Goal: Task Accomplishment & Management: Manage account settings

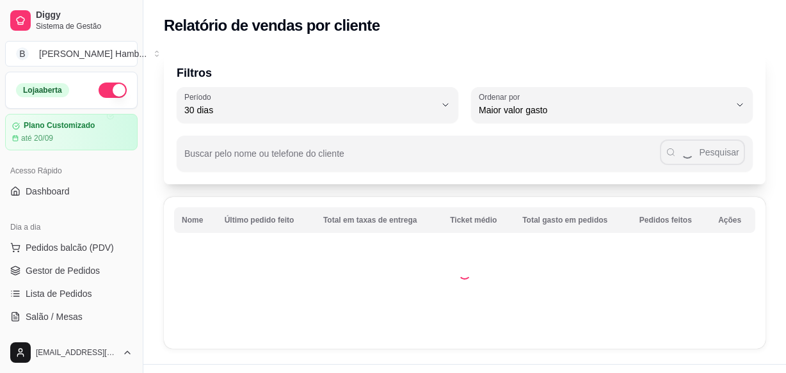
select select "30"
select select "HIGHEST_TOTAL_SPENT_WITH_ORDERS"
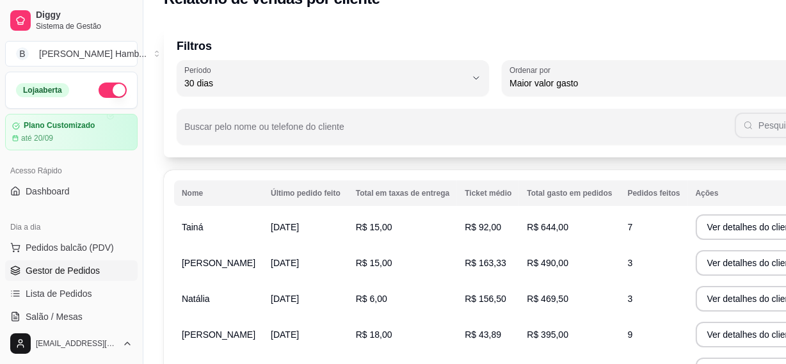
click at [89, 270] on span "Gestor de Pedidos" at bounding box center [63, 270] width 74 height 13
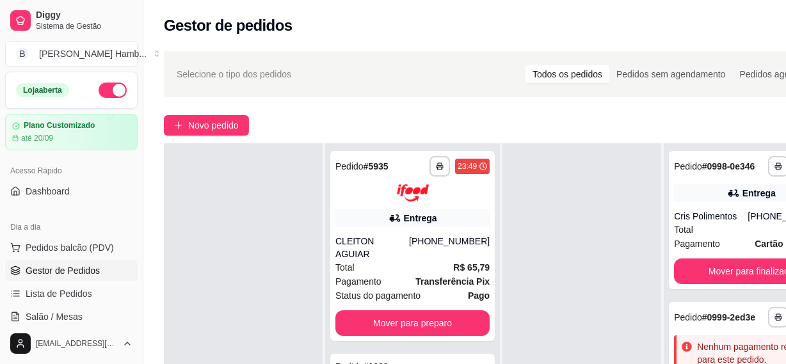
scroll to position [58, 0]
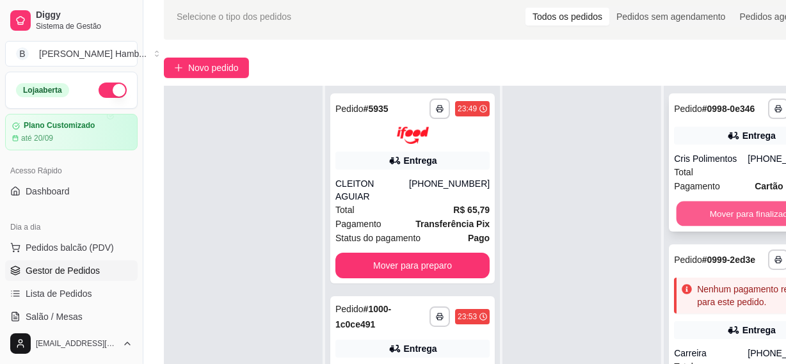
click at [754, 215] on button "Mover para finalizado" at bounding box center [752, 214] width 150 height 25
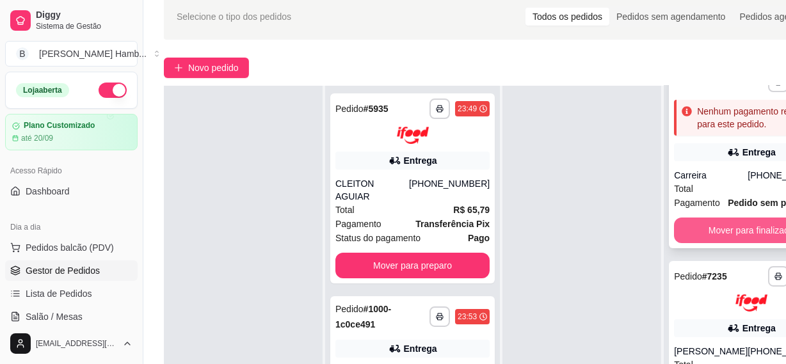
scroll to position [74, 0]
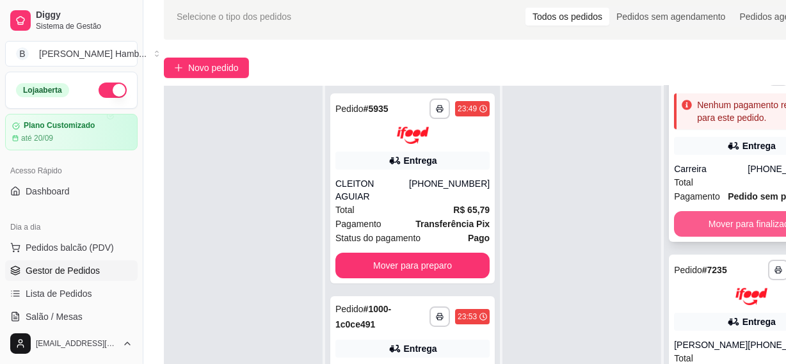
click at [745, 215] on button "Mover para finalizado" at bounding box center [751, 224] width 154 height 26
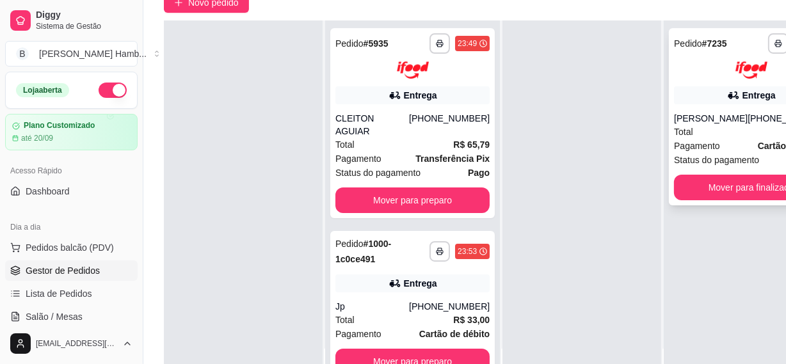
scroll to position [174, 0]
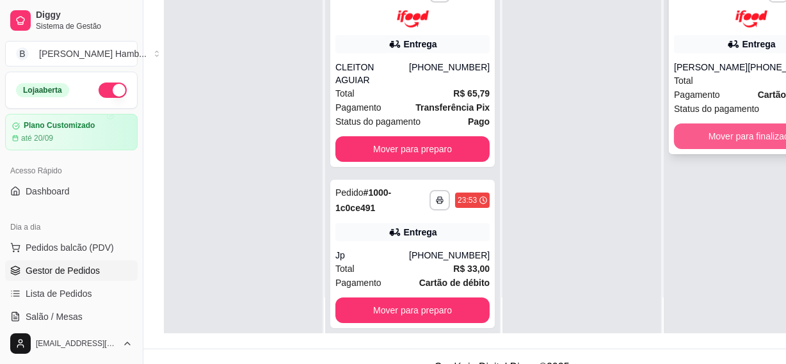
click at [730, 149] on button "Mover para finalizado" at bounding box center [751, 137] width 154 height 26
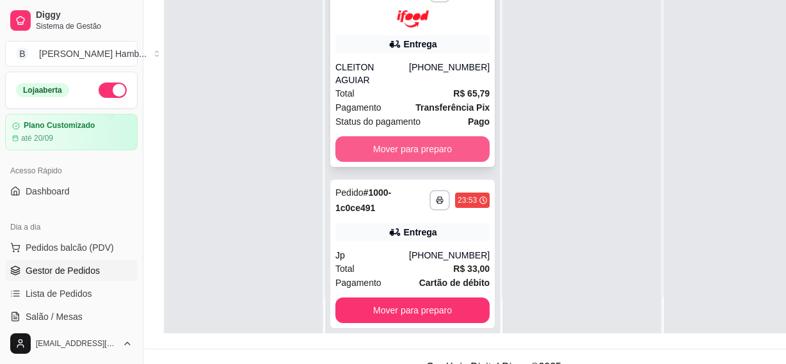
click at [386, 147] on button "Mover para preparo" at bounding box center [413, 149] width 154 height 26
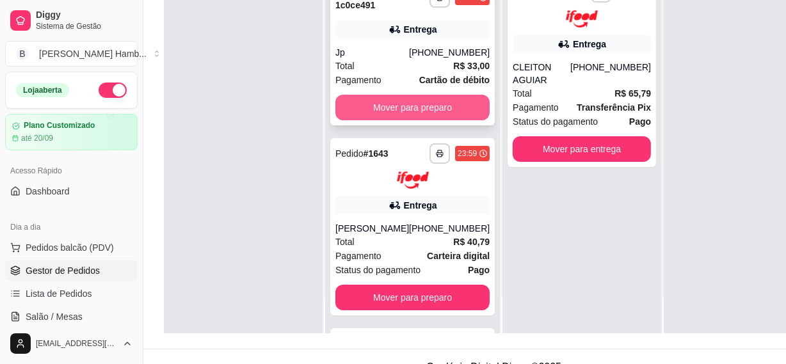
click at [421, 109] on button "Mover para preparo" at bounding box center [413, 108] width 154 height 26
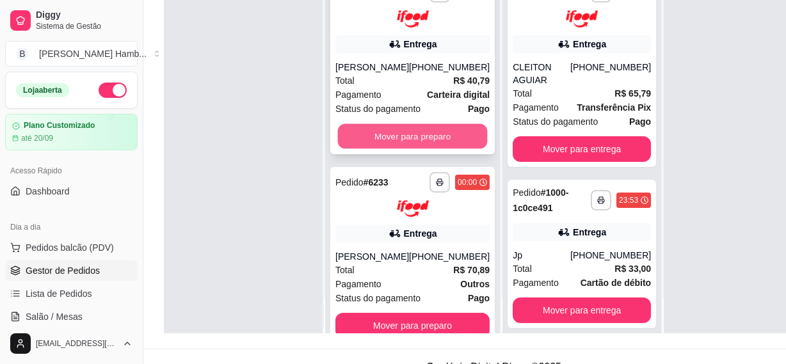
click at [443, 149] on button "Mover para preparo" at bounding box center [413, 136] width 150 height 25
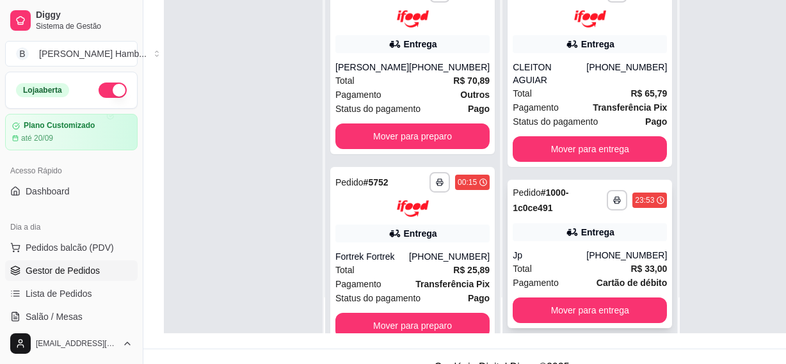
click at [608, 234] on div "Entrega" at bounding box center [590, 232] width 154 height 18
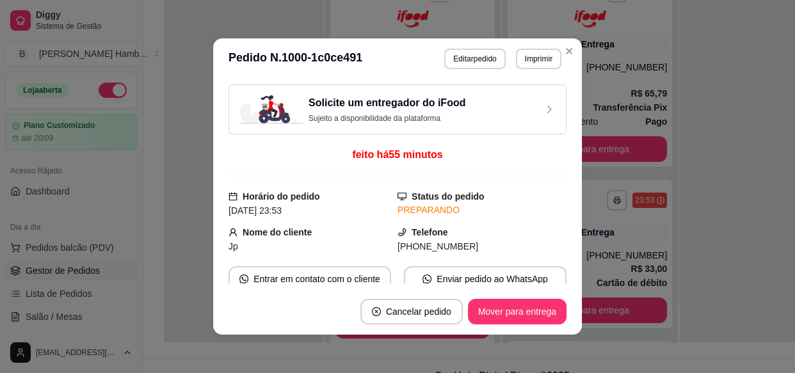
click at [416, 325] on footer "Cancelar pedido Mover para entrega" at bounding box center [397, 312] width 369 height 46
click at [420, 307] on button "Cancelar pedido" at bounding box center [412, 312] width 102 height 26
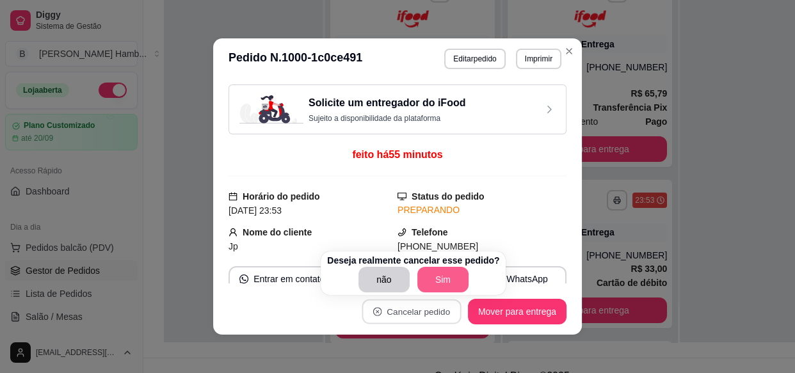
click at [452, 277] on button "Sim" at bounding box center [443, 280] width 51 height 26
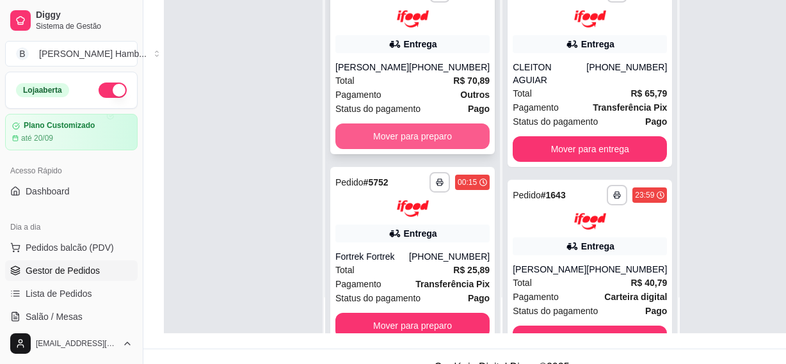
click at [405, 143] on button "Mover para preparo" at bounding box center [413, 137] width 154 height 26
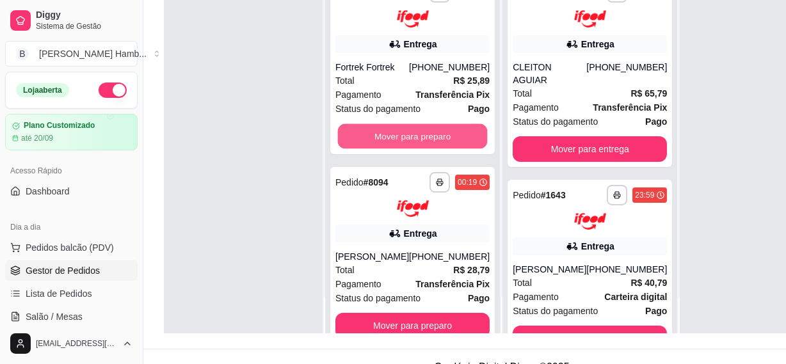
click at [405, 143] on button "Mover para preparo" at bounding box center [413, 136] width 150 height 25
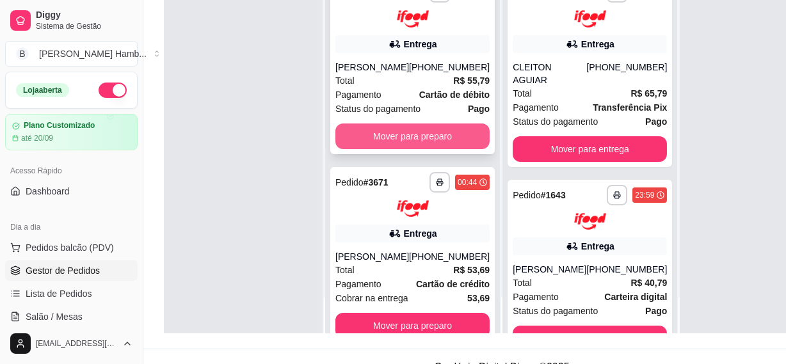
click at [405, 138] on button "Mover para preparo" at bounding box center [413, 137] width 154 height 26
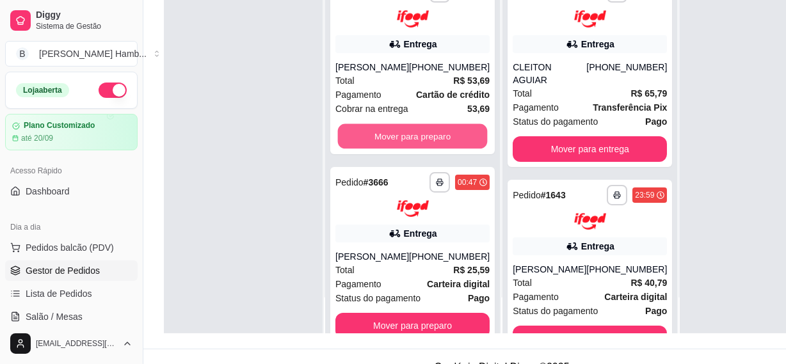
click at [405, 138] on button "Mover para preparo" at bounding box center [413, 136] width 150 height 25
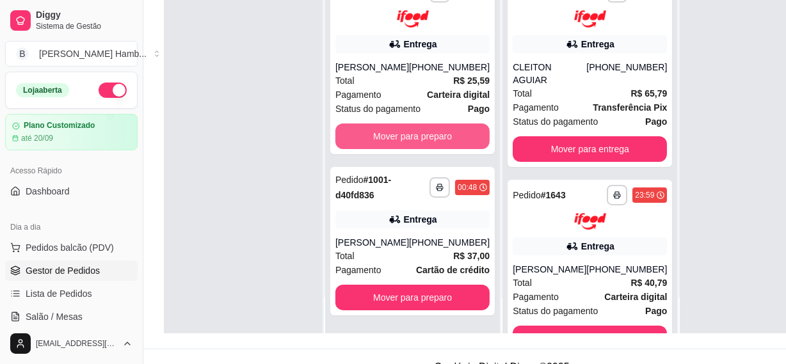
click at [405, 138] on button "Mover para preparo" at bounding box center [413, 137] width 154 height 26
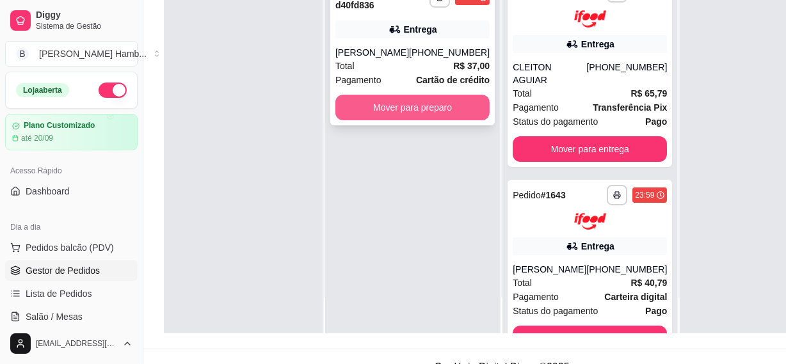
click at [414, 102] on button "Mover para preparo" at bounding box center [413, 108] width 154 height 26
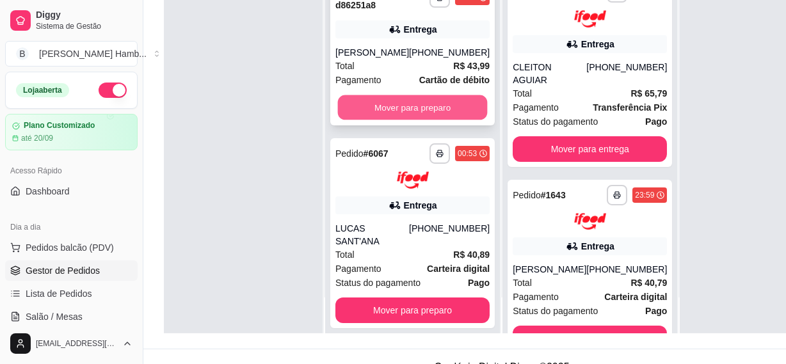
click at [407, 106] on button "Mover para preparo" at bounding box center [413, 107] width 150 height 25
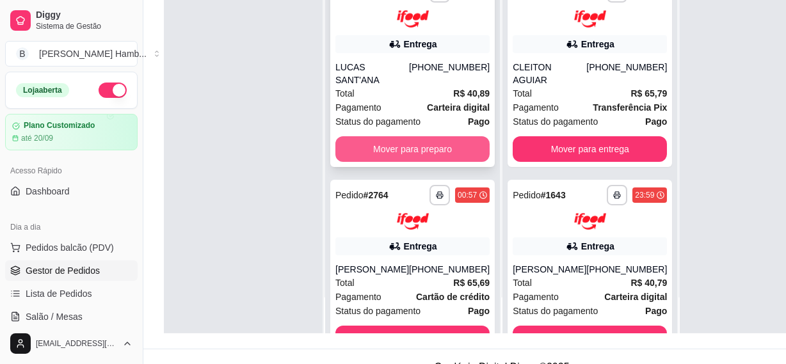
click at [417, 143] on button "Mover para preparo" at bounding box center [413, 149] width 154 height 26
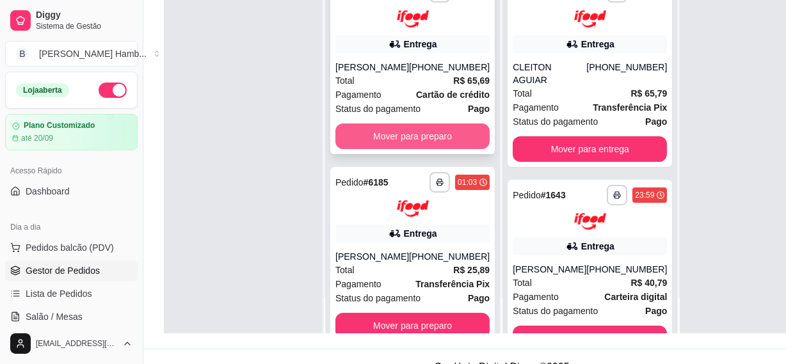
click at [418, 149] on button "Mover para preparo" at bounding box center [413, 137] width 154 height 26
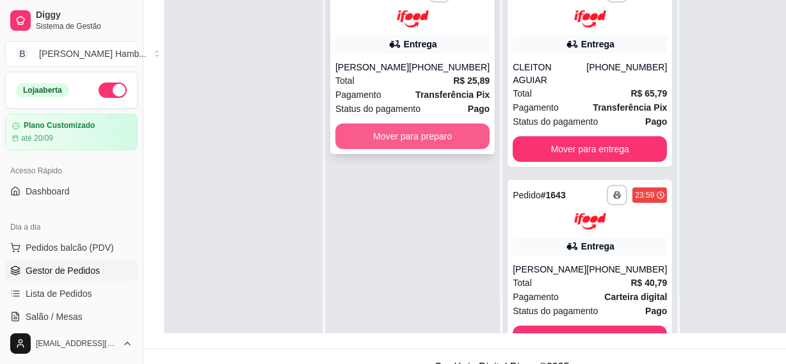
click at [419, 143] on button "Mover para preparo" at bounding box center [413, 137] width 154 height 26
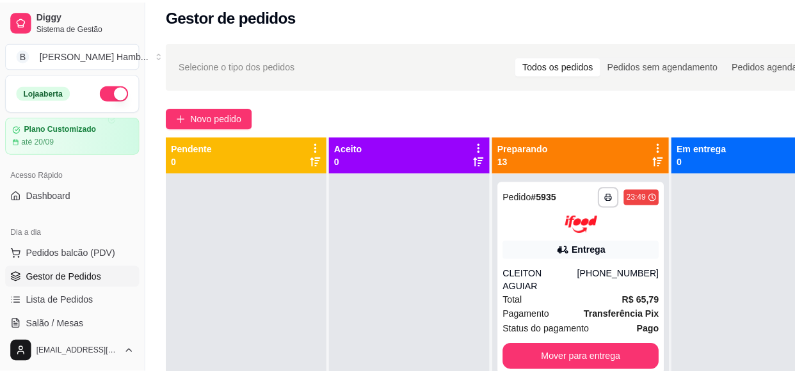
scroll to position [0, 0]
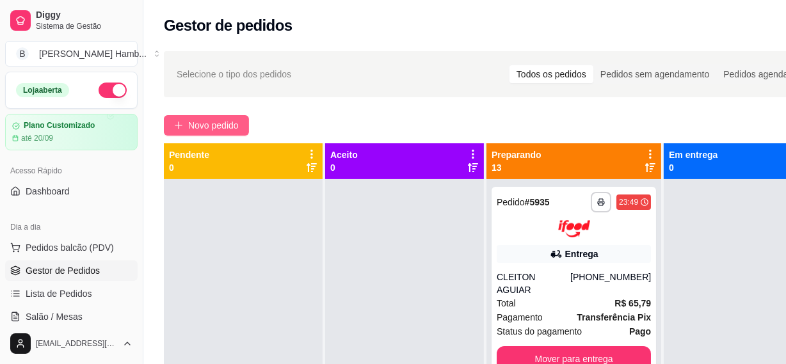
click at [220, 126] on span "Novo pedido" at bounding box center [213, 125] width 51 height 14
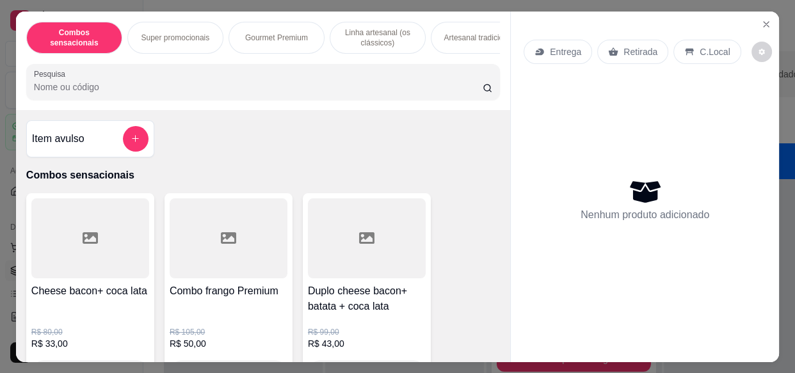
click at [234, 91] on input "Pesquisa" at bounding box center [258, 87] width 449 height 13
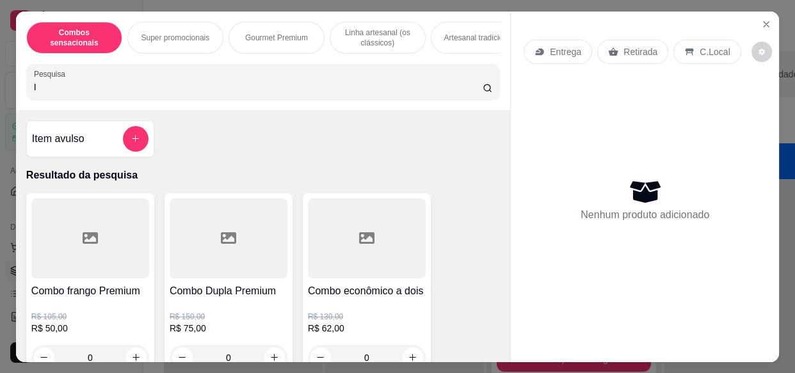
click at [232, 91] on input "I" at bounding box center [258, 87] width 449 height 13
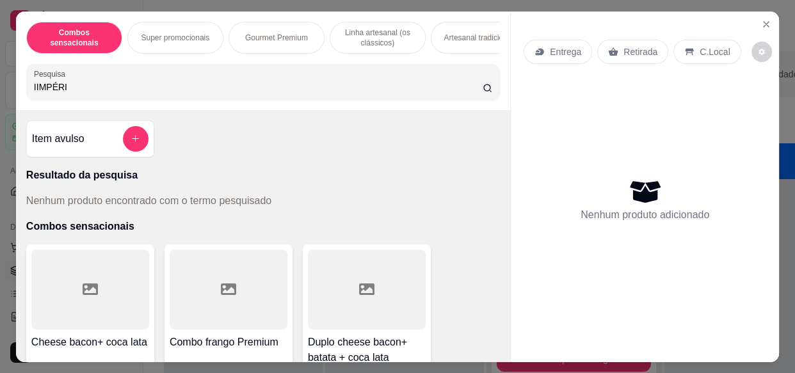
type input "IIMPÉRIO"
click at [165, 92] on input "IIMPÉRIO" at bounding box center [258, 87] width 449 height 13
click at [165, 91] on input "IIMPÉRIO" at bounding box center [258, 87] width 449 height 13
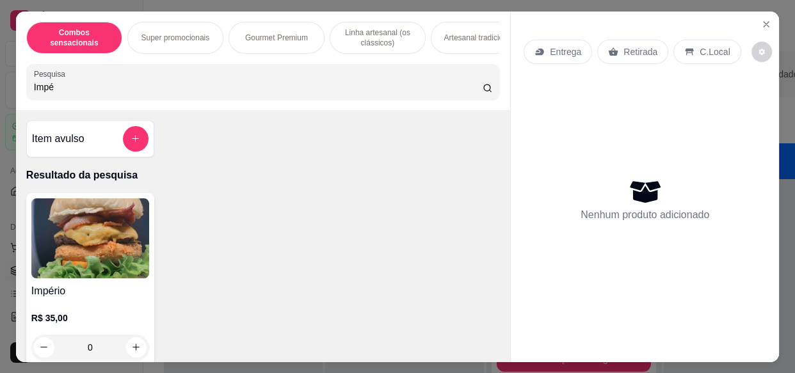
type input "Impé"
click at [101, 266] on img at bounding box center [90, 239] width 118 height 80
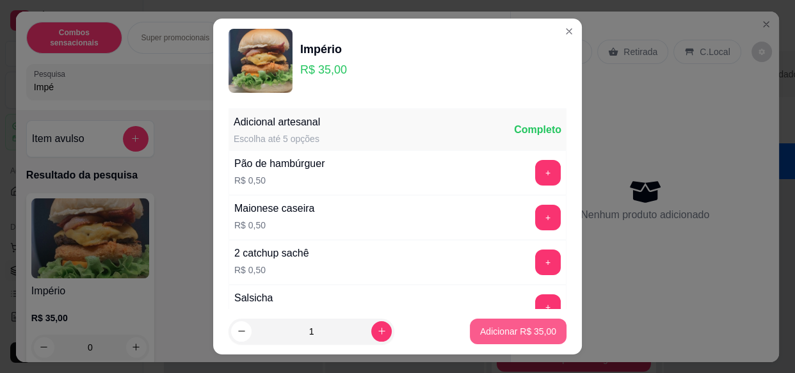
click at [480, 336] on p "Adicionar R$ 35,00" at bounding box center [518, 331] width 76 height 13
type input "1"
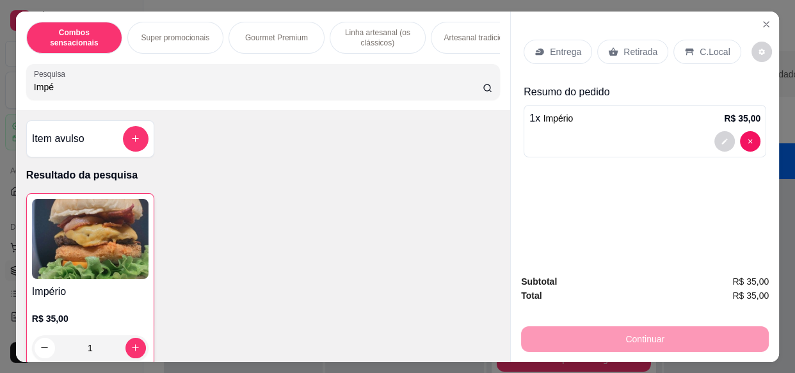
click at [556, 50] on p "Entrega" at bounding box center [565, 51] width 31 height 13
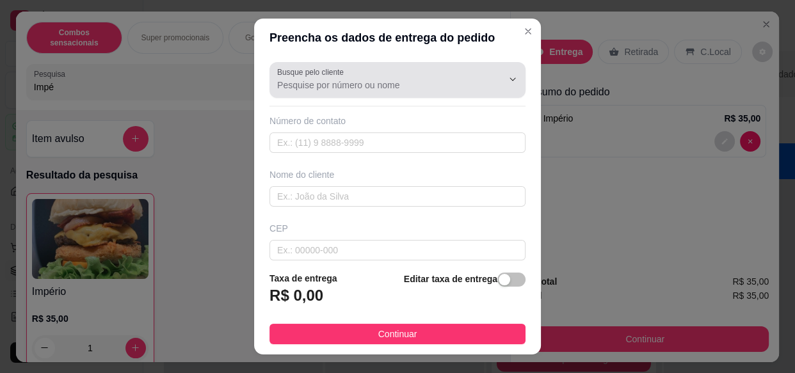
click at [384, 92] on div at bounding box center [397, 80] width 241 height 26
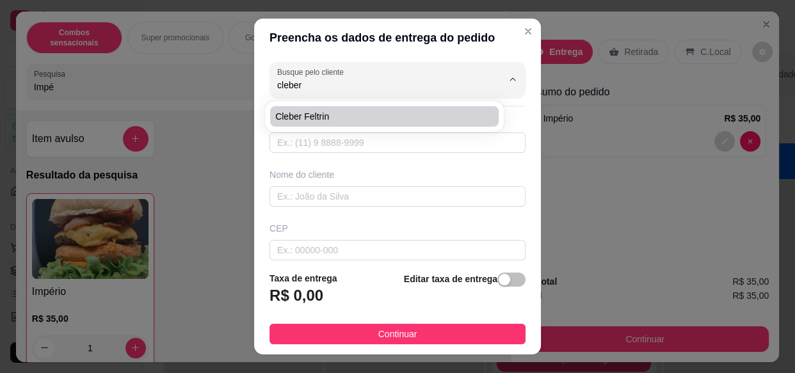
click at [368, 116] on span "cleber feltrin" at bounding box center [378, 116] width 206 height 13
type input "cleber feltrin"
type input "17996530335"
type input "cleber feltrin"
type input "15400722"
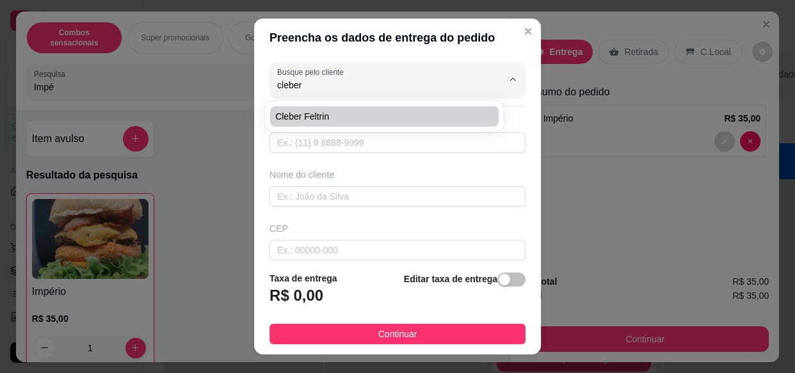
type input "Rua [PERSON_NAME]"
type input "105"
type input "Conjunto Habitacional [PERSON_NAME]"
type input "Olímpia"
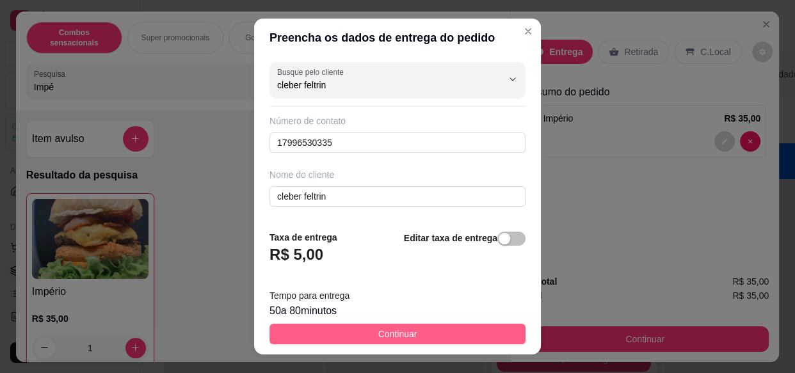
type input "cleber feltrin"
click at [406, 336] on span "Continuar" at bounding box center [397, 334] width 39 height 14
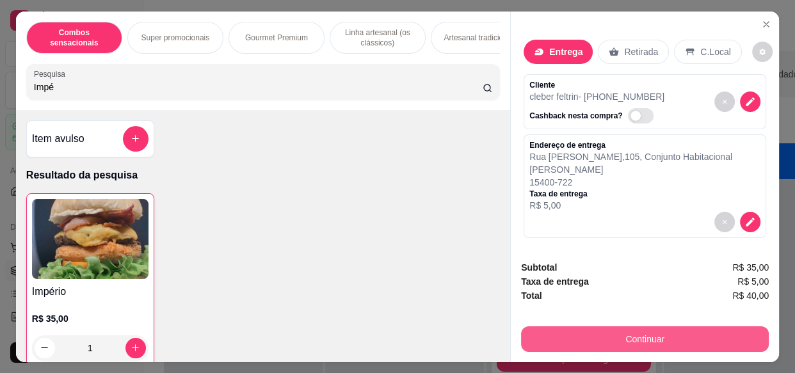
click at [542, 339] on button "Continuar" at bounding box center [645, 340] width 248 height 26
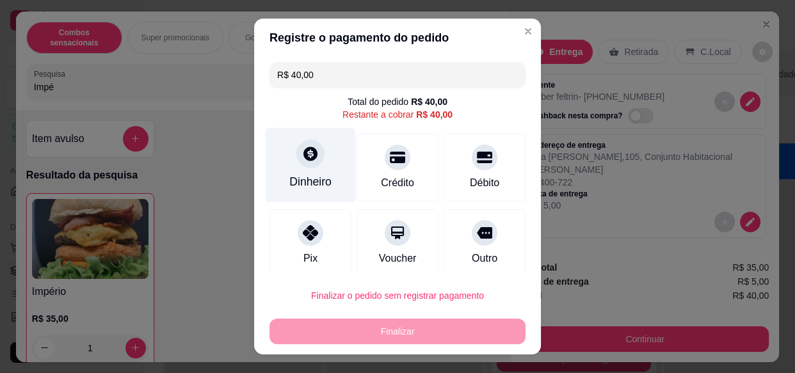
click at [320, 158] on div "Dinheiro" at bounding box center [311, 165] width 90 height 75
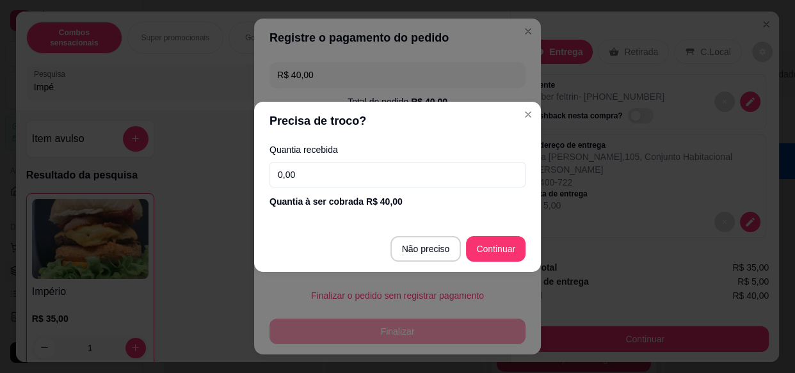
click at [305, 170] on input "0,00" at bounding box center [398, 175] width 256 height 26
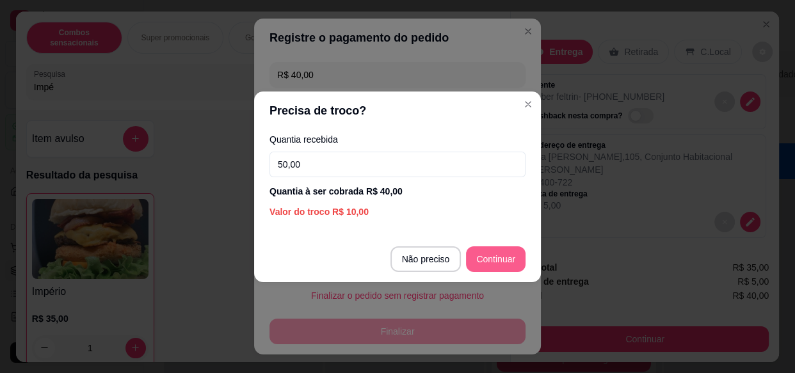
type input "50,00"
type input "R$ 0,00"
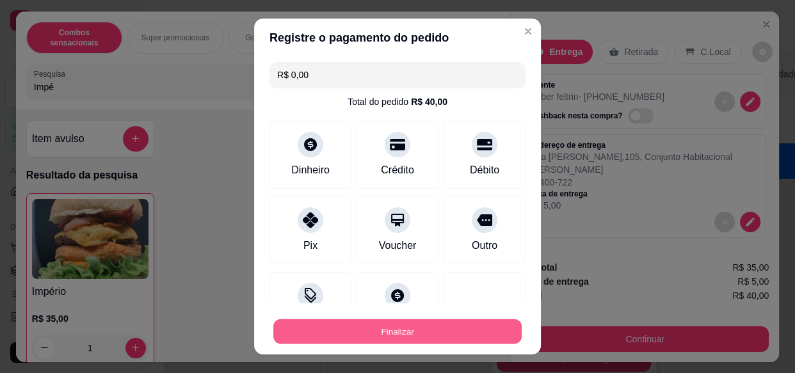
click at [355, 334] on button "Finalizar" at bounding box center [397, 331] width 248 height 25
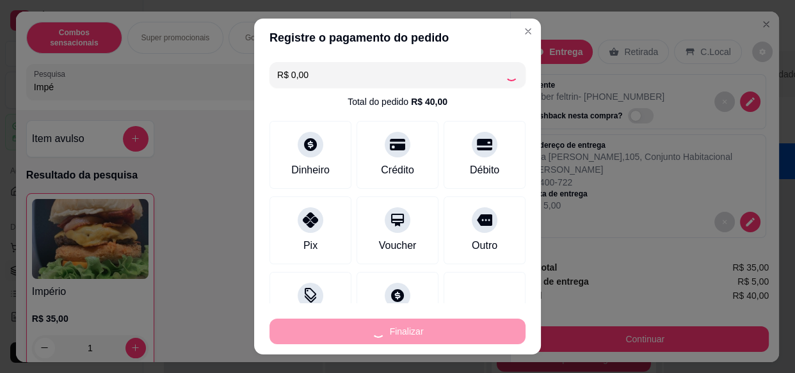
type input "0"
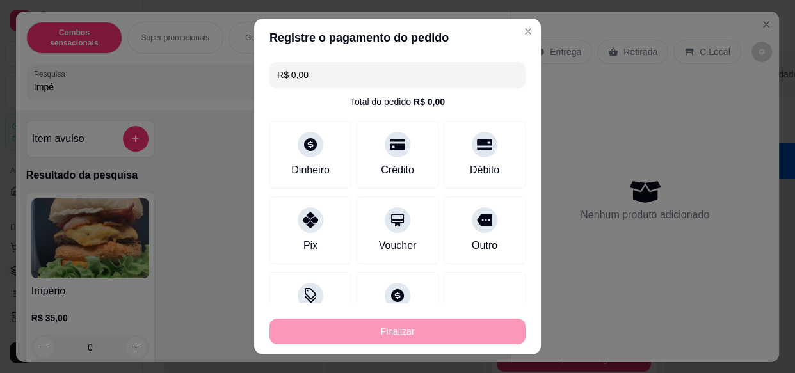
type input "-R$ 40,00"
